Goal: Entertainment & Leisure: Consume media (video, audio)

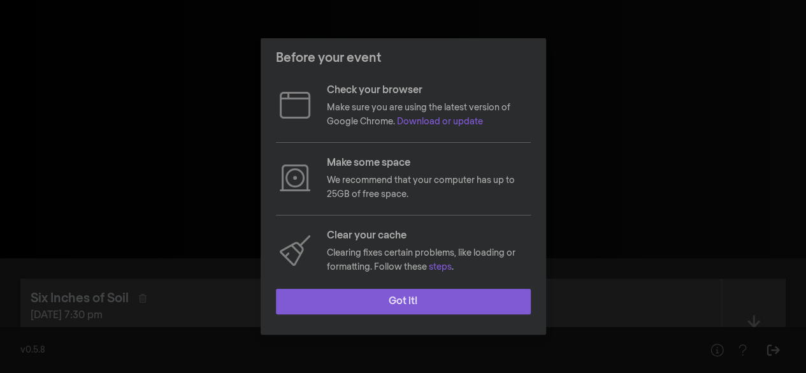
click at [383, 296] on button "Got it!" at bounding box center [403, 302] width 255 height 26
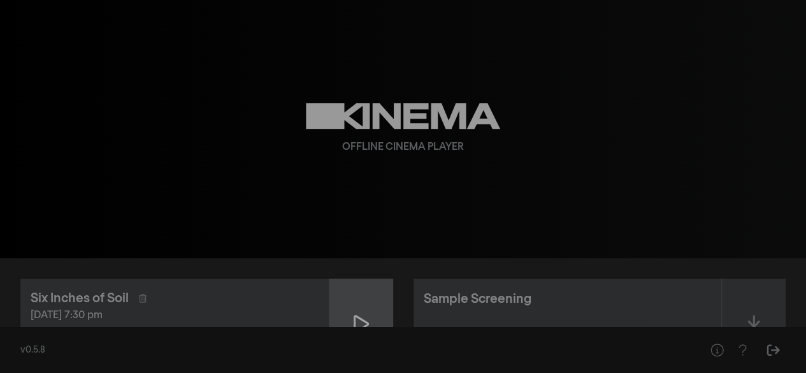
click at [362, 323] on icon at bounding box center [361, 324] width 15 height 20
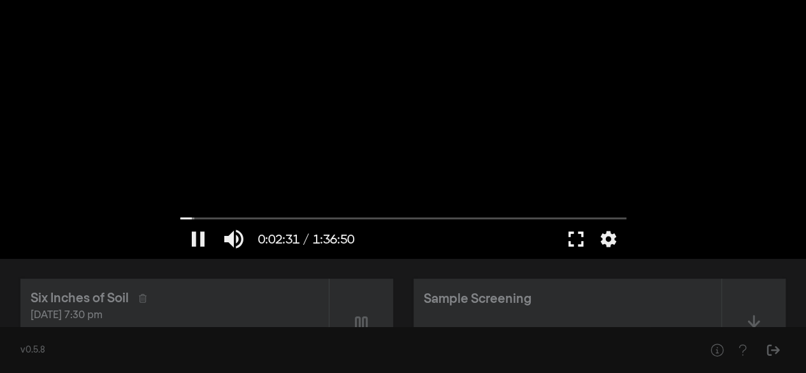
click at [579, 235] on button "fullscreen" at bounding box center [576, 239] width 36 height 38
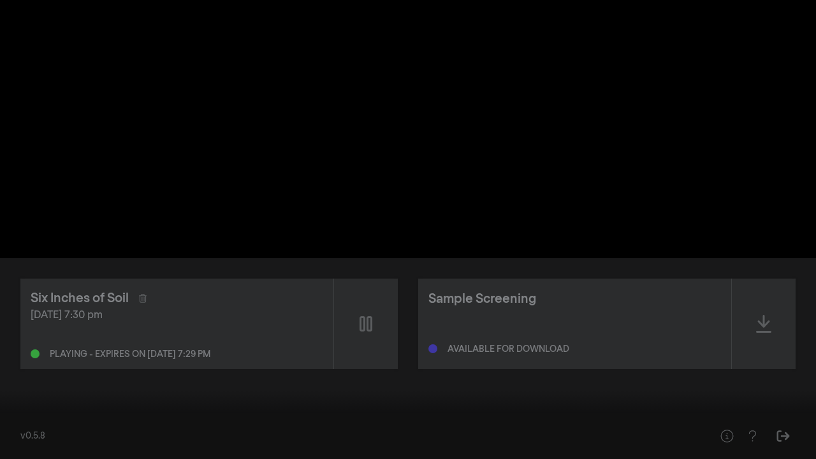
click at [27, 372] on button "pause" at bounding box center [24, 440] width 36 height 38
click at [27, 372] on button "play_arrow" at bounding box center [24, 440] width 36 height 38
click at [125, 372] on div at bounding box center [408, 229] width 816 height 459
click at [802, 13] on div at bounding box center [408, 229] width 816 height 459
click at [783, 24] on div at bounding box center [408, 229] width 816 height 459
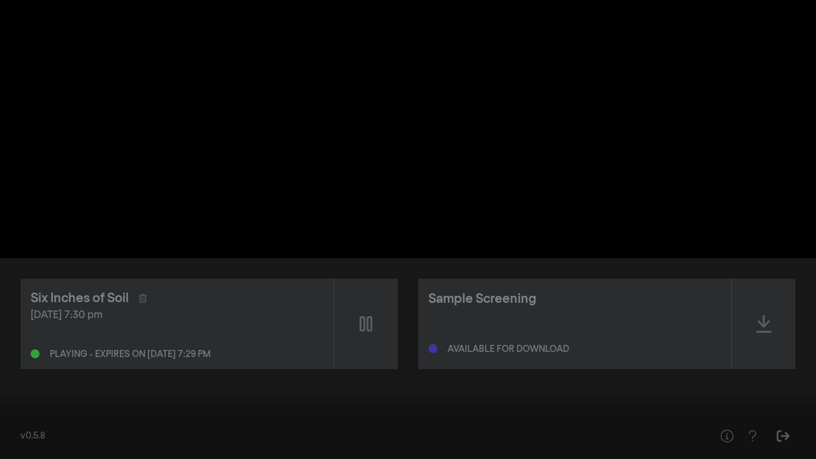
type input "417.941792"
click at [762, 372] on button "fullscreen_exit" at bounding box center [759, 440] width 36 height 38
